Goal: Browse casually: Explore the website without a specific task or goal

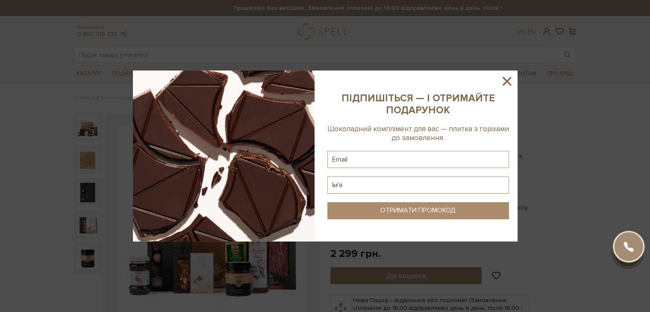
click at [511, 77] on icon at bounding box center [506, 81] width 15 height 15
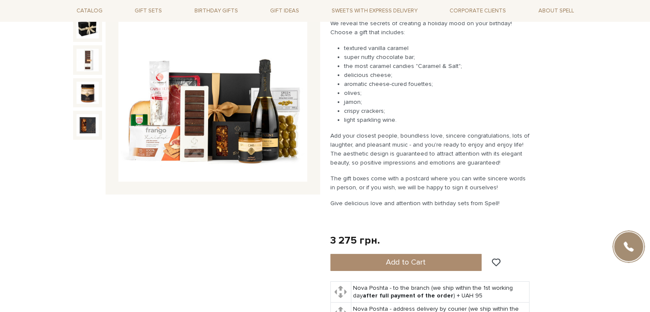
scroll to position [128, 0]
